Goal: Transaction & Acquisition: Purchase product/service

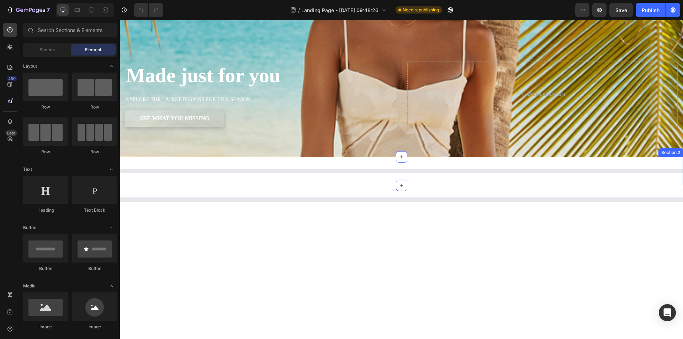
scroll to position [204, 0]
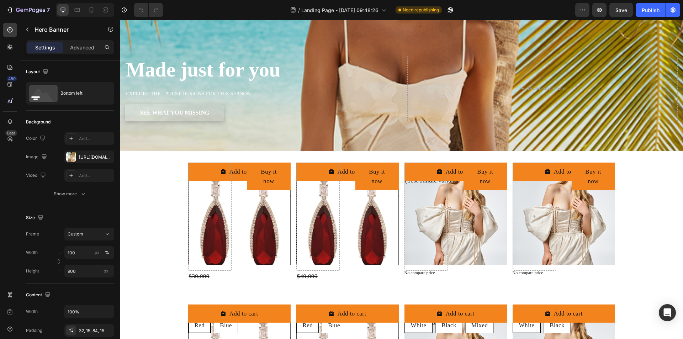
click at [262, 140] on div "Made just for you Heading EXPLORE THE LATEST DESIGNS FOR THIS SEASON Text Block…" at bounding box center [401, 97] width 563 height 107
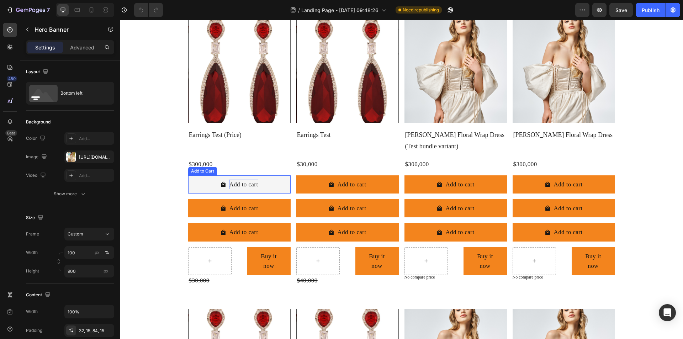
scroll to position [0, 0]
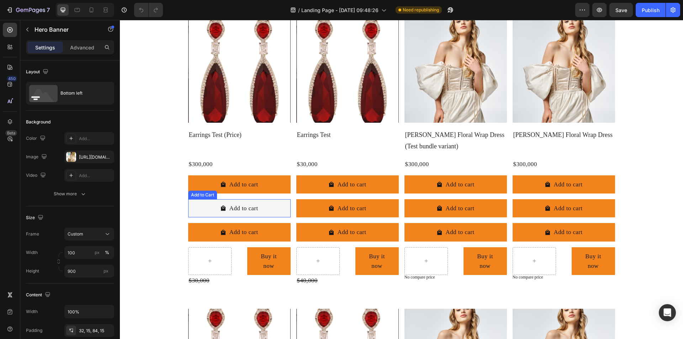
click at [256, 208] on button "Add to cart" at bounding box center [239, 208] width 102 height 18
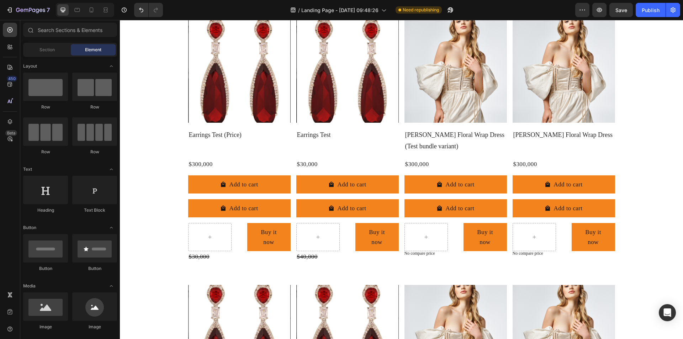
click at [256, 208] on button "Add to cart" at bounding box center [239, 208] width 102 height 18
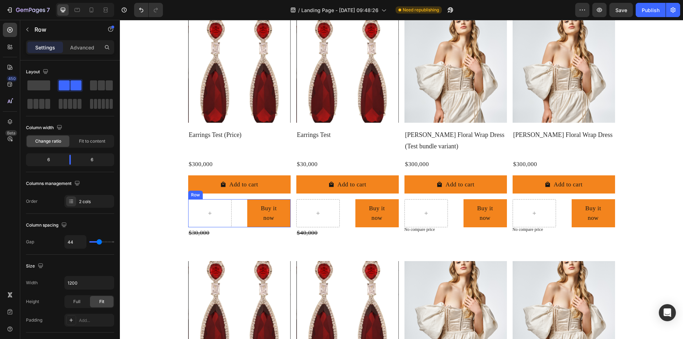
click at [237, 217] on div "Buy it now Dynamic Checkout Row" at bounding box center [239, 213] width 102 height 28
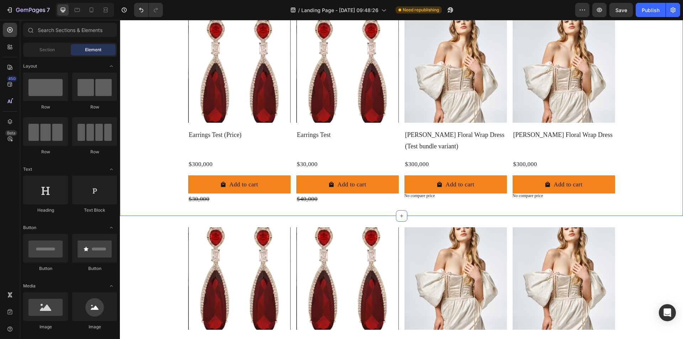
click at [231, 201] on div "$30,000" at bounding box center [239, 199] width 102 height 11
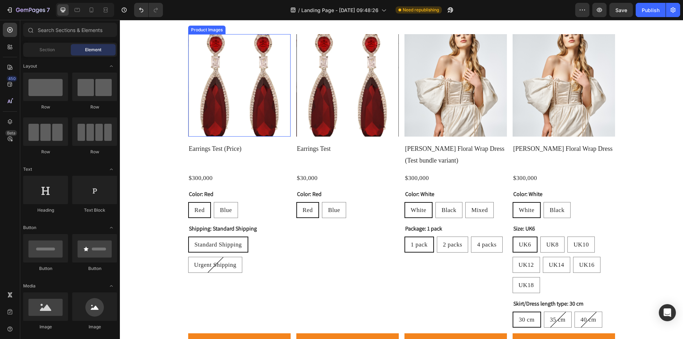
scroll to position [631, 0]
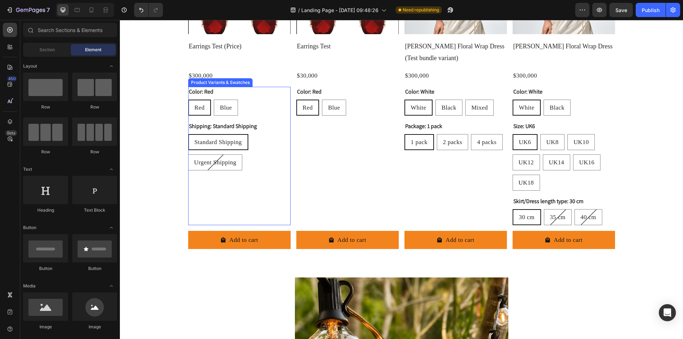
click at [279, 185] on div "Color: Red Red Red Red Blue Blue Blue Shipping: Standard Shipping Standard Ship…" at bounding box center [239, 156] width 102 height 138
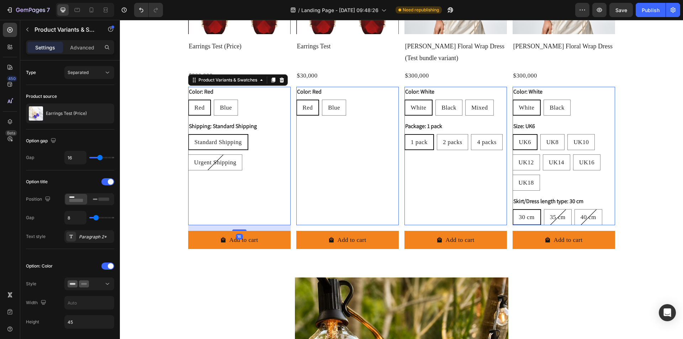
click at [166, 198] on div "Product Images Earrings Test (Price) Product Title $300,000 Product Price Produ…" at bounding box center [401, 93] width 563 height 323
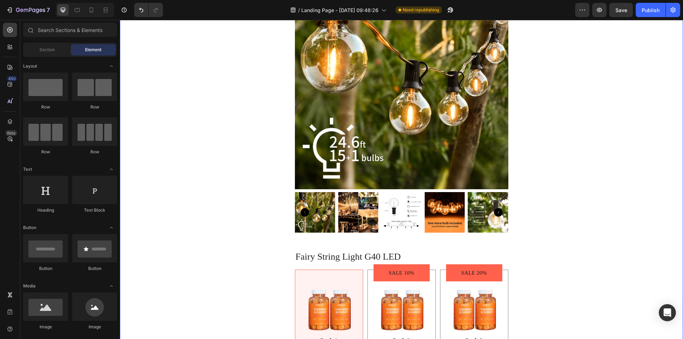
click at [239, 224] on div "Product Images Fairy String Light G40 LED Product Title Image Pack 1 Text Block…" at bounding box center [401, 223] width 563 height 494
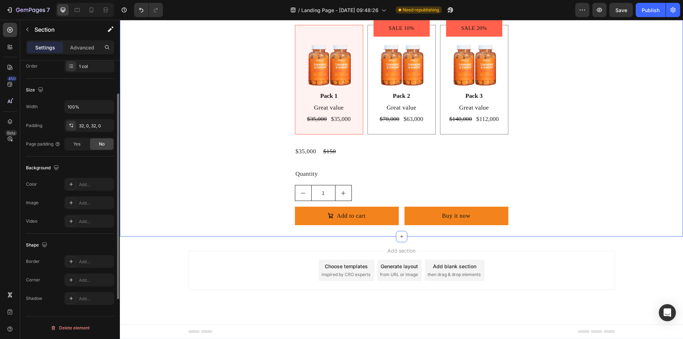
scroll to position [0, 0]
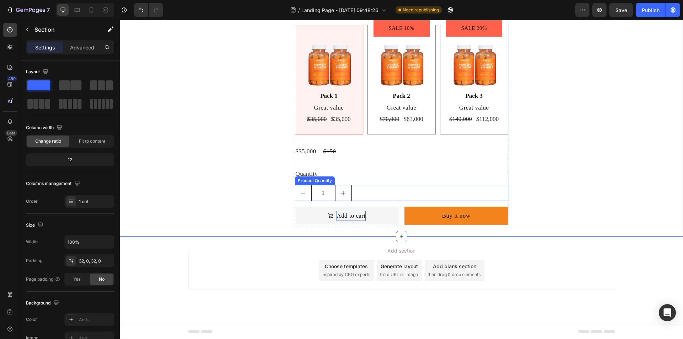
click at [349, 212] on div "Add to cart" at bounding box center [351, 216] width 29 height 10
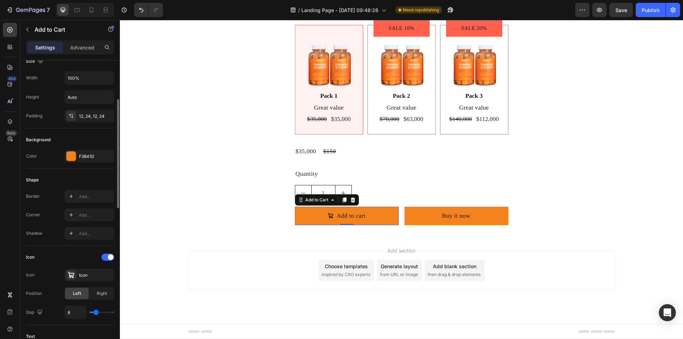
scroll to position [178, 0]
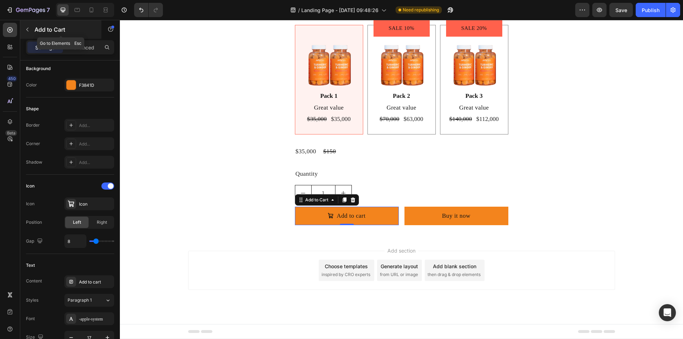
click at [27, 27] on icon "button" at bounding box center [28, 30] width 6 height 6
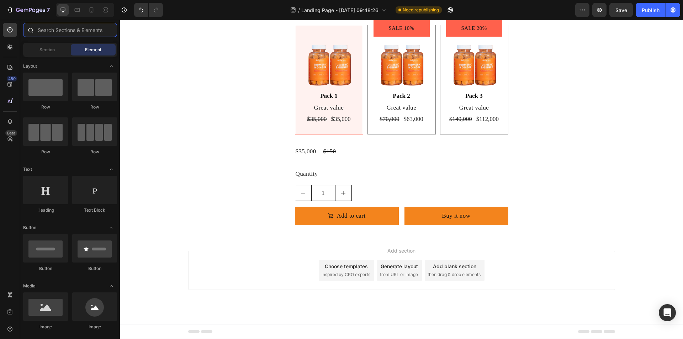
click at [62, 27] on input "text" at bounding box center [70, 30] width 94 height 14
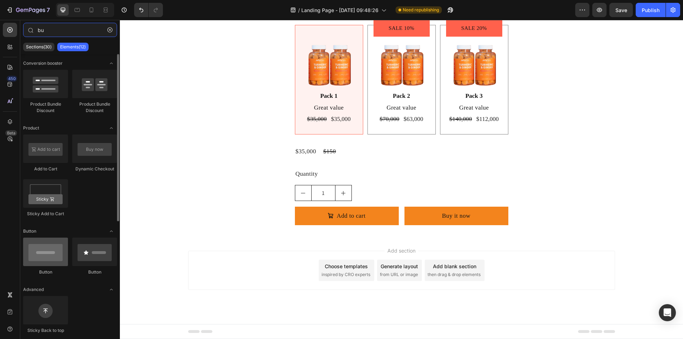
type input "bu"
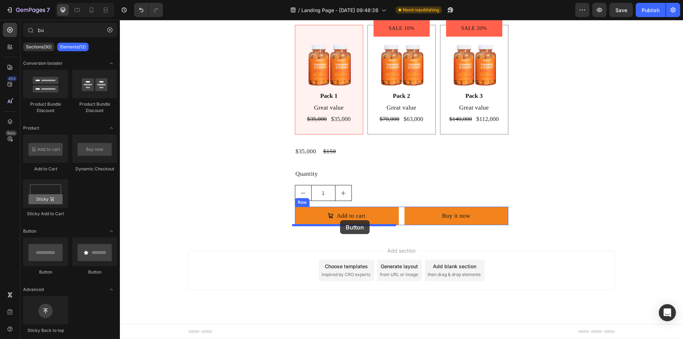
drag, startPoint x: 254, startPoint y: 238, endPoint x: 340, endPoint y: 220, distance: 87.9
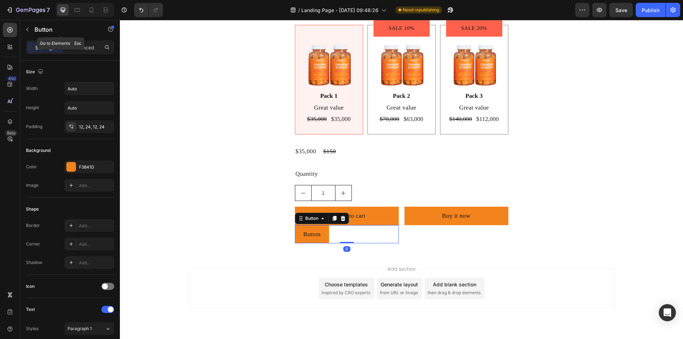
click at [84, 39] on div "Button" at bounding box center [60, 30] width 81 height 20
click at [84, 43] on div "Advanced" at bounding box center [82, 47] width 36 height 11
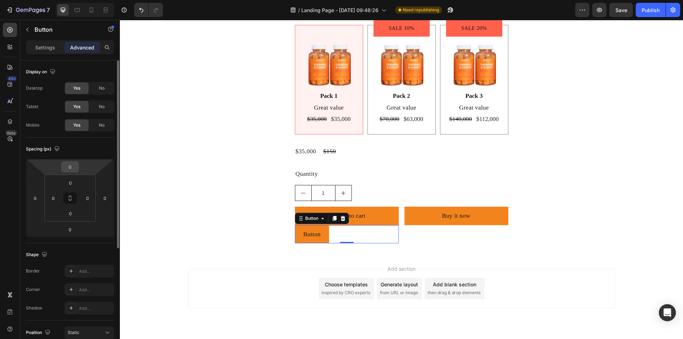
click at [71, 166] on input "0" at bounding box center [70, 167] width 14 height 11
type input "16"
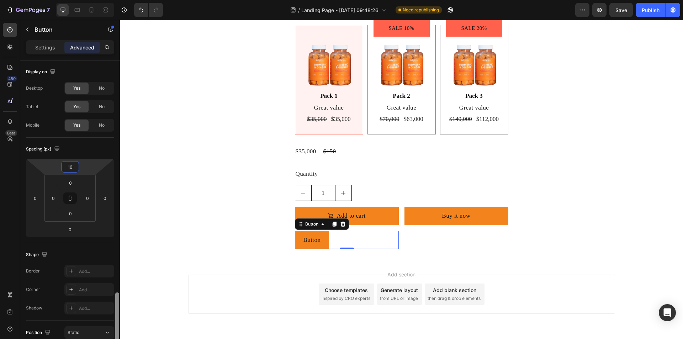
scroll to position [142, 0]
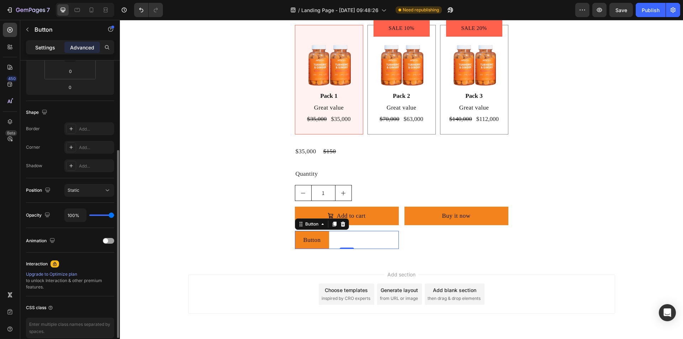
click at [53, 52] on div "Settings" at bounding box center [45, 47] width 36 height 11
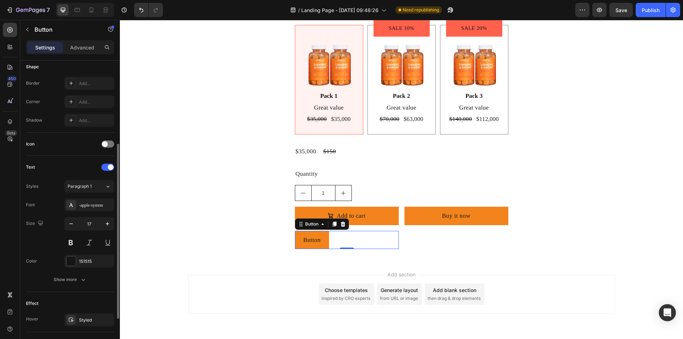
scroll to position [211, 0]
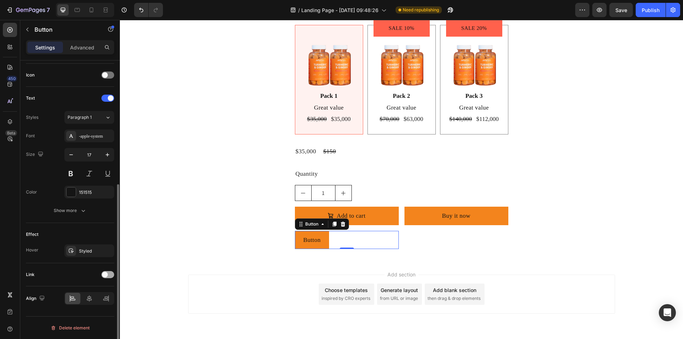
click at [109, 276] on div at bounding box center [107, 274] width 13 height 7
click at [102, 294] on div "Open page" at bounding box center [86, 292] width 36 height 6
click at [92, 310] on div "Add..." at bounding box center [95, 311] width 33 height 6
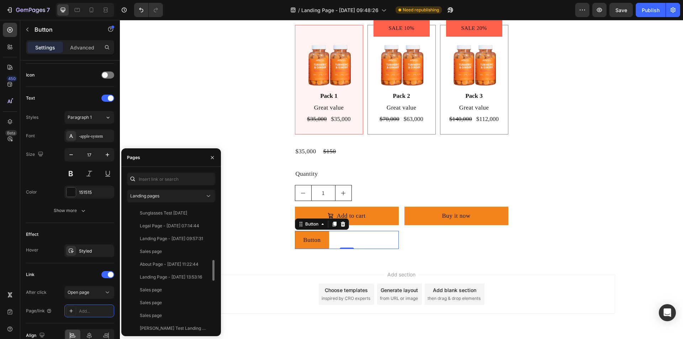
scroll to position [498, 0]
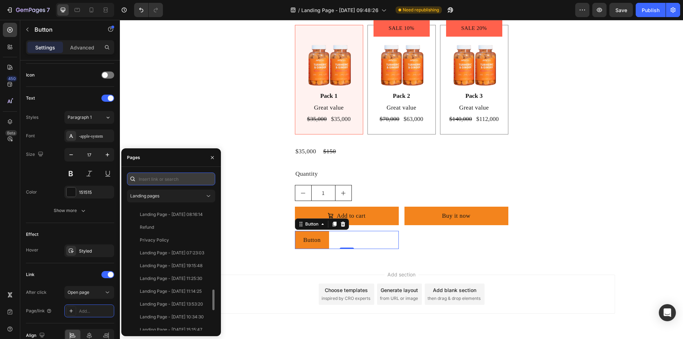
click at [154, 178] on input "text" at bounding box center [171, 179] width 88 height 13
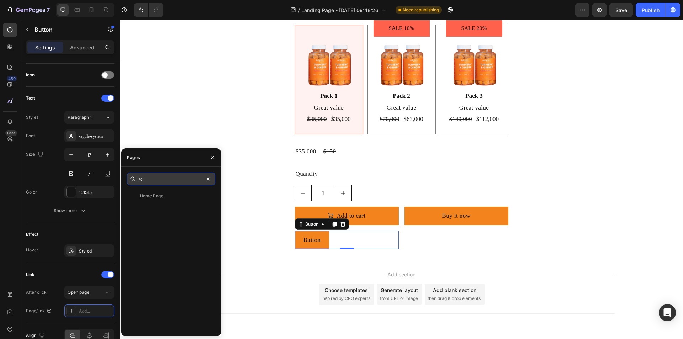
scroll to position [0, 0]
type input "/checkout"
click at [159, 194] on div "/checkout" at bounding box center [150, 196] width 20 height 6
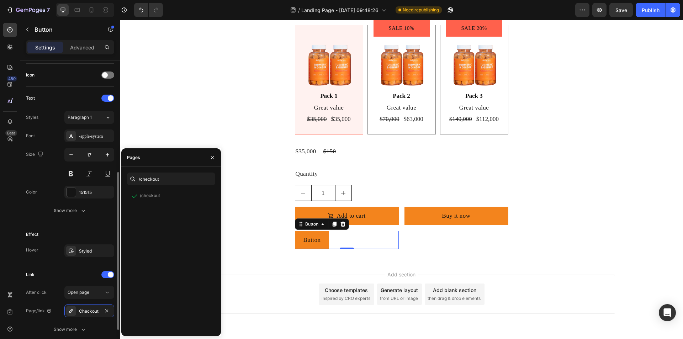
click at [45, 290] on div "After click" at bounding box center [36, 292] width 21 height 6
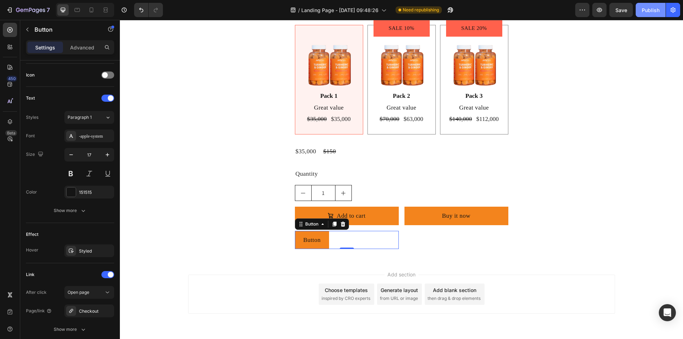
click at [638, 6] on button "Publish" at bounding box center [651, 10] width 30 height 14
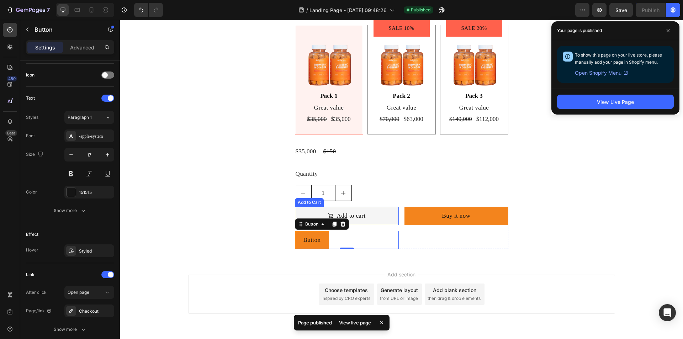
click at [382, 220] on button "Add to cart" at bounding box center [347, 216] width 104 height 18
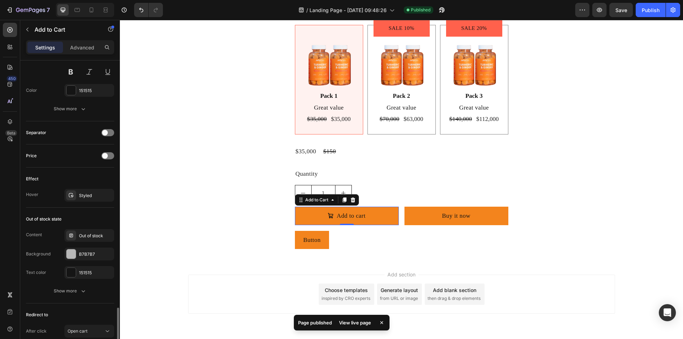
scroll to position [520, 0]
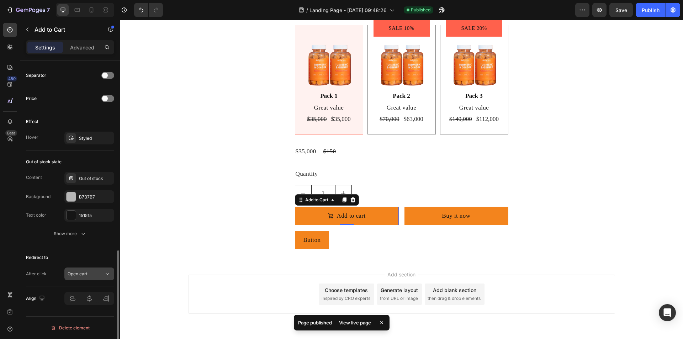
click at [101, 273] on div "Open cart" at bounding box center [86, 274] width 36 height 6
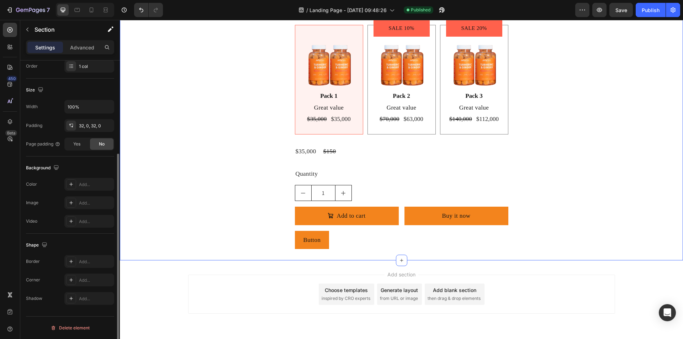
scroll to position [0, 0]
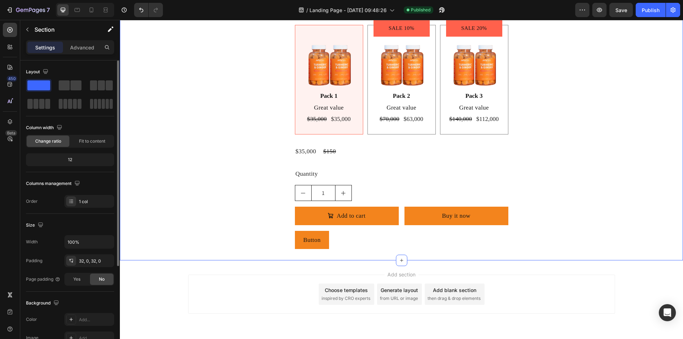
click at [433, 7] on div at bounding box center [441, 10] width 16 height 14
click at [439, 7] on icon "button" at bounding box center [441, 9] width 7 height 7
click at [440, 10] on icon "button" at bounding box center [441, 9] width 7 height 7
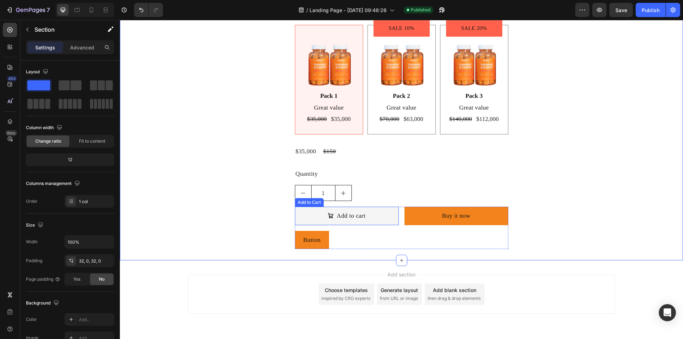
click at [311, 223] on button "Add to cart" at bounding box center [347, 216] width 104 height 18
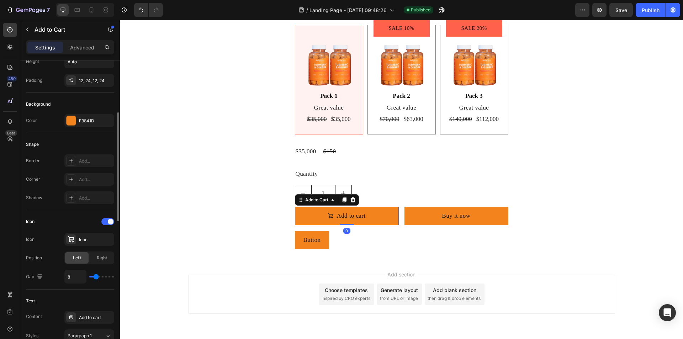
scroll to position [285, 0]
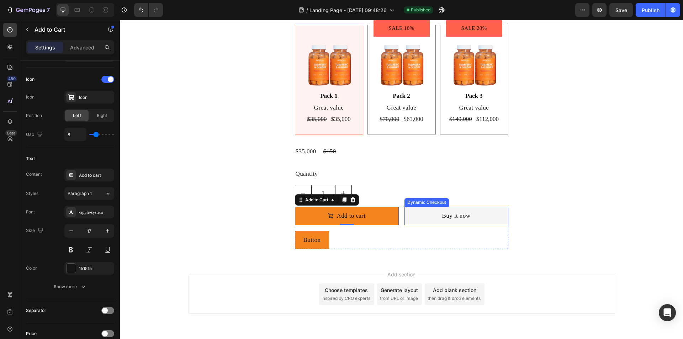
click at [443, 223] on button "Buy it now" at bounding box center [457, 216] width 104 height 18
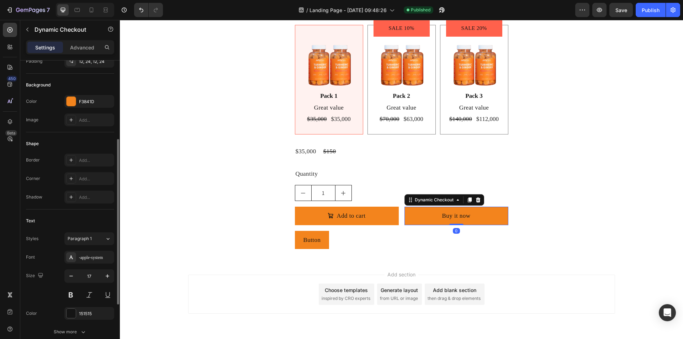
scroll to position [241, 0]
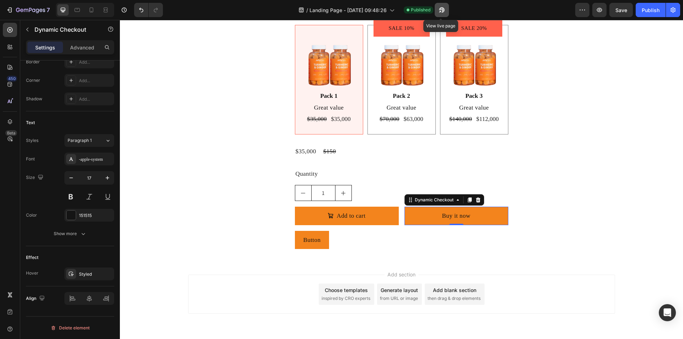
click at [438, 11] on icon "button" at bounding box center [441, 9] width 7 height 7
